Goal: Register for event/course

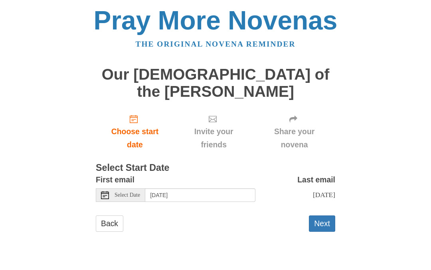
click at [128, 189] on div "Select Date" at bounding box center [120, 196] width 49 height 14
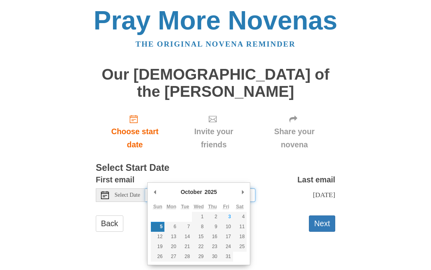
type input "Friday, October 3rd"
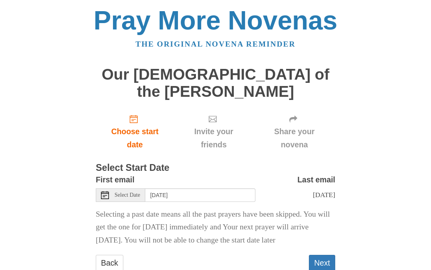
click at [108, 255] on link "Back" at bounding box center [110, 263] width 28 height 16
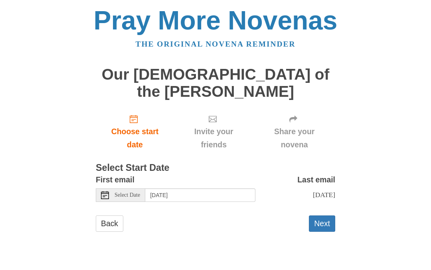
click at [128, 193] on span "Select Date" at bounding box center [127, 196] width 26 height 6
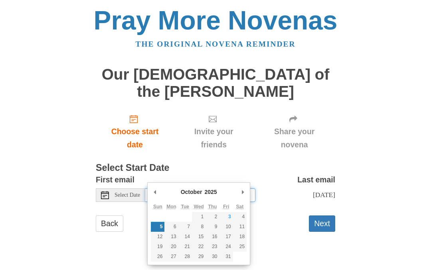
type input "[DATE]"
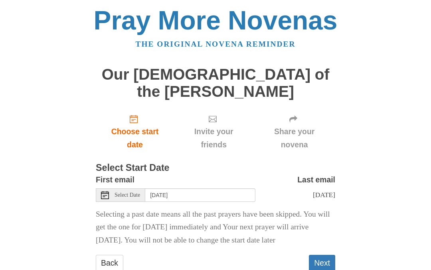
click at [331, 255] on button "Next" at bounding box center [322, 263] width 26 height 16
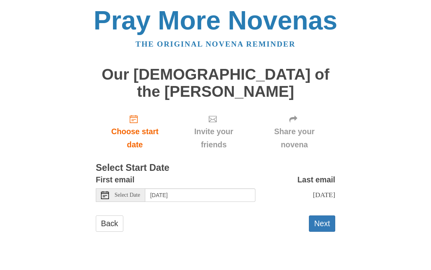
click at [130, 193] on span "Select Date" at bounding box center [127, 196] width 26 height 6
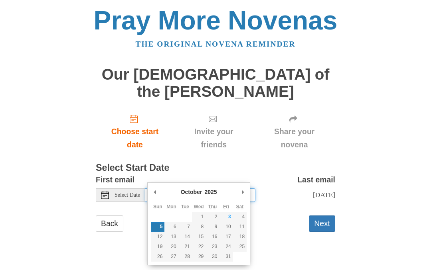
type input "[DATE]"
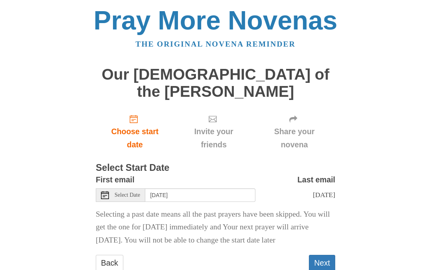
click at [330, 255] on button "Next" at bounding box center [322, 263] width 26 height 16
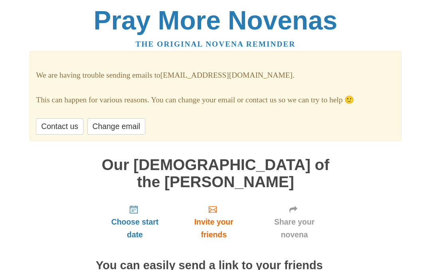
click at [115, 129] on link "Change email" at bounding box center [116, 126] width 58 height 16
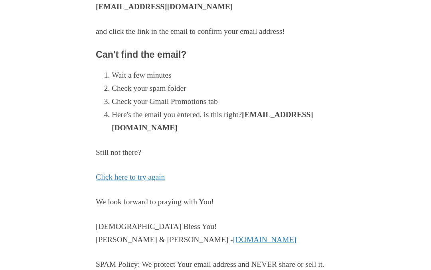
scroll to position [108, 0]
